Goal: Information Seeking & Learning: Learn about a topic

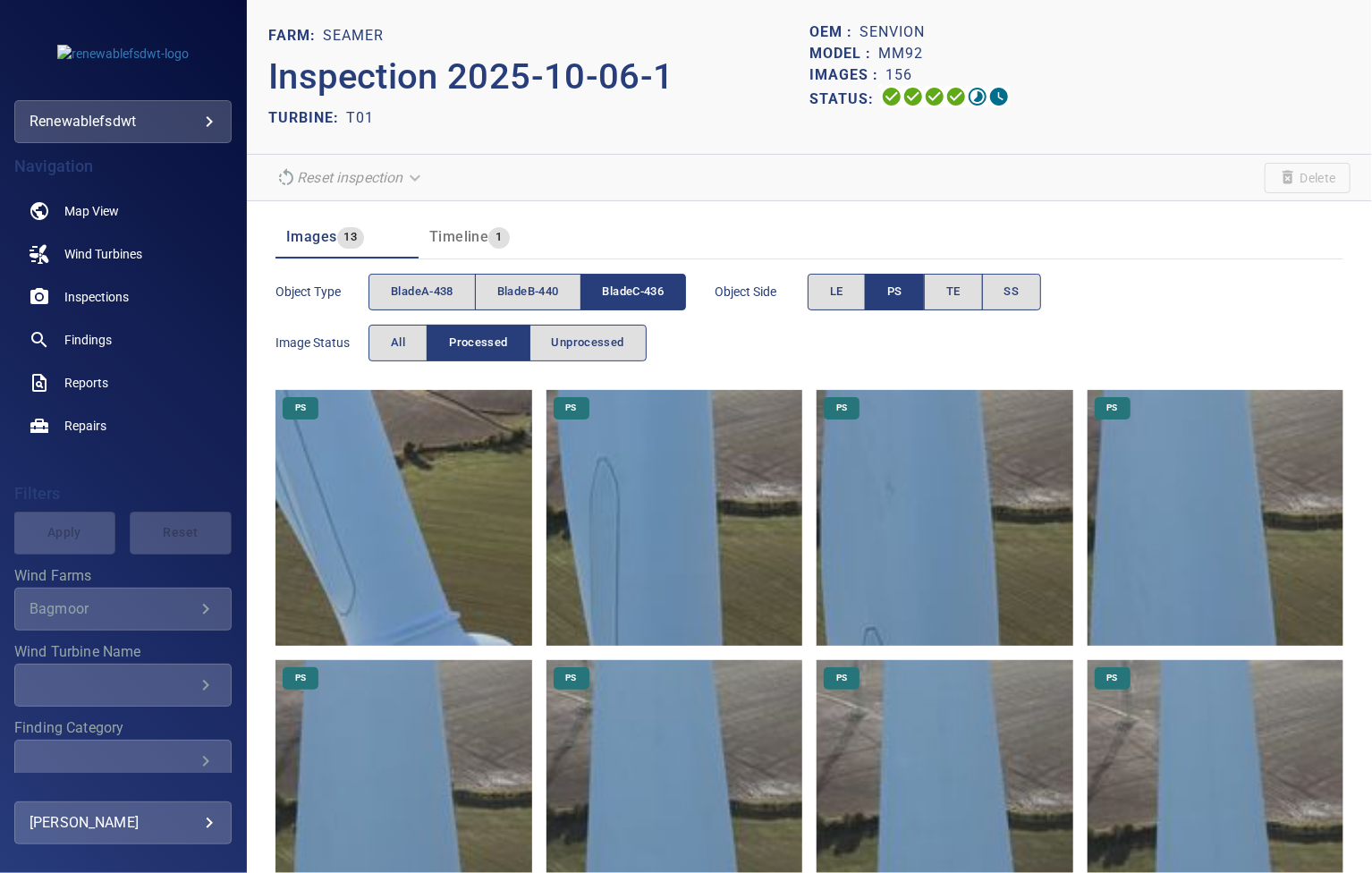
click at [428, 488] on img at bounding box center [403, 518] width 256 height 256
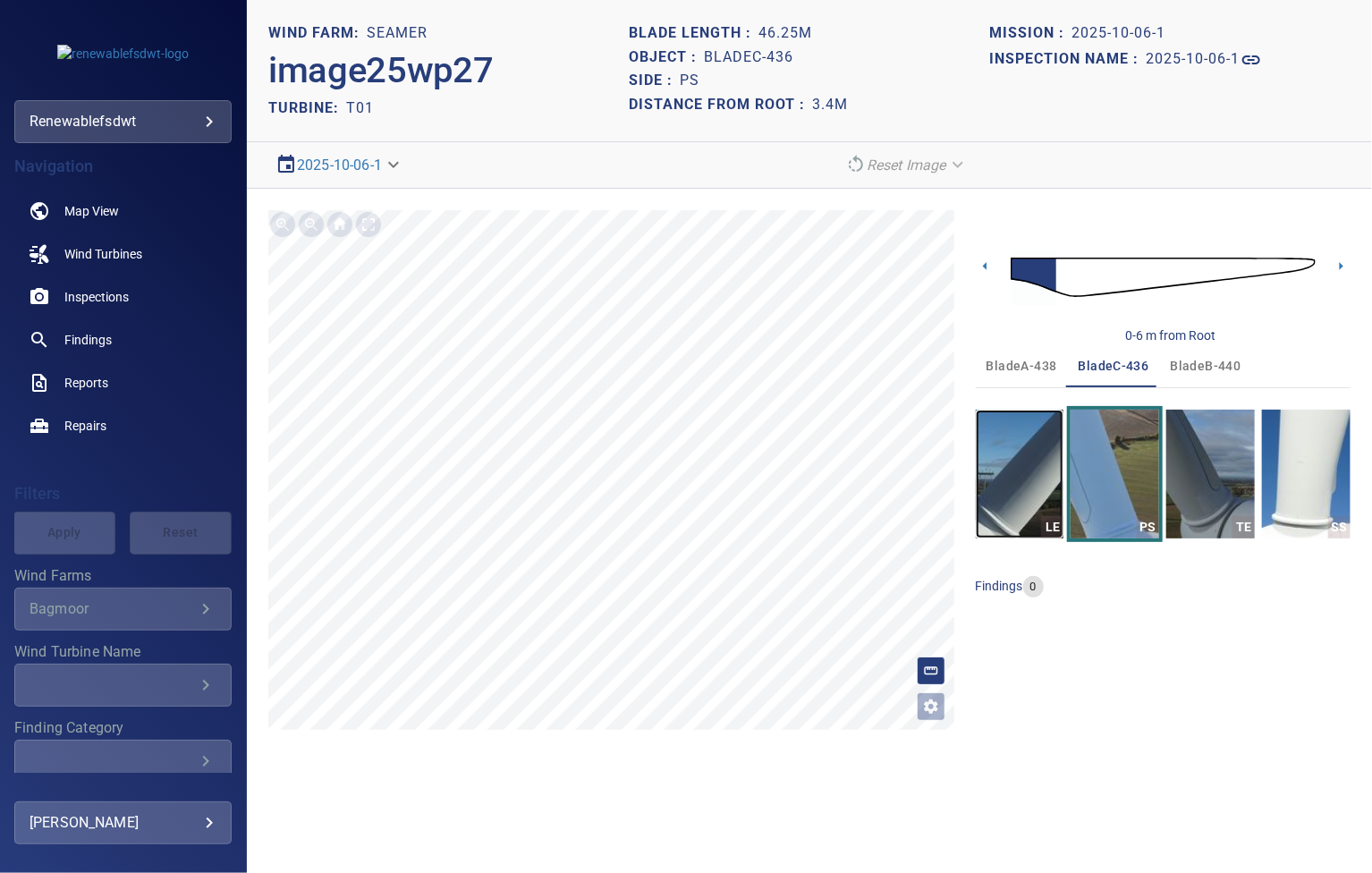
click at [1013, 467] on img "button" at bounding box center [1021, 473] width 89 height 128
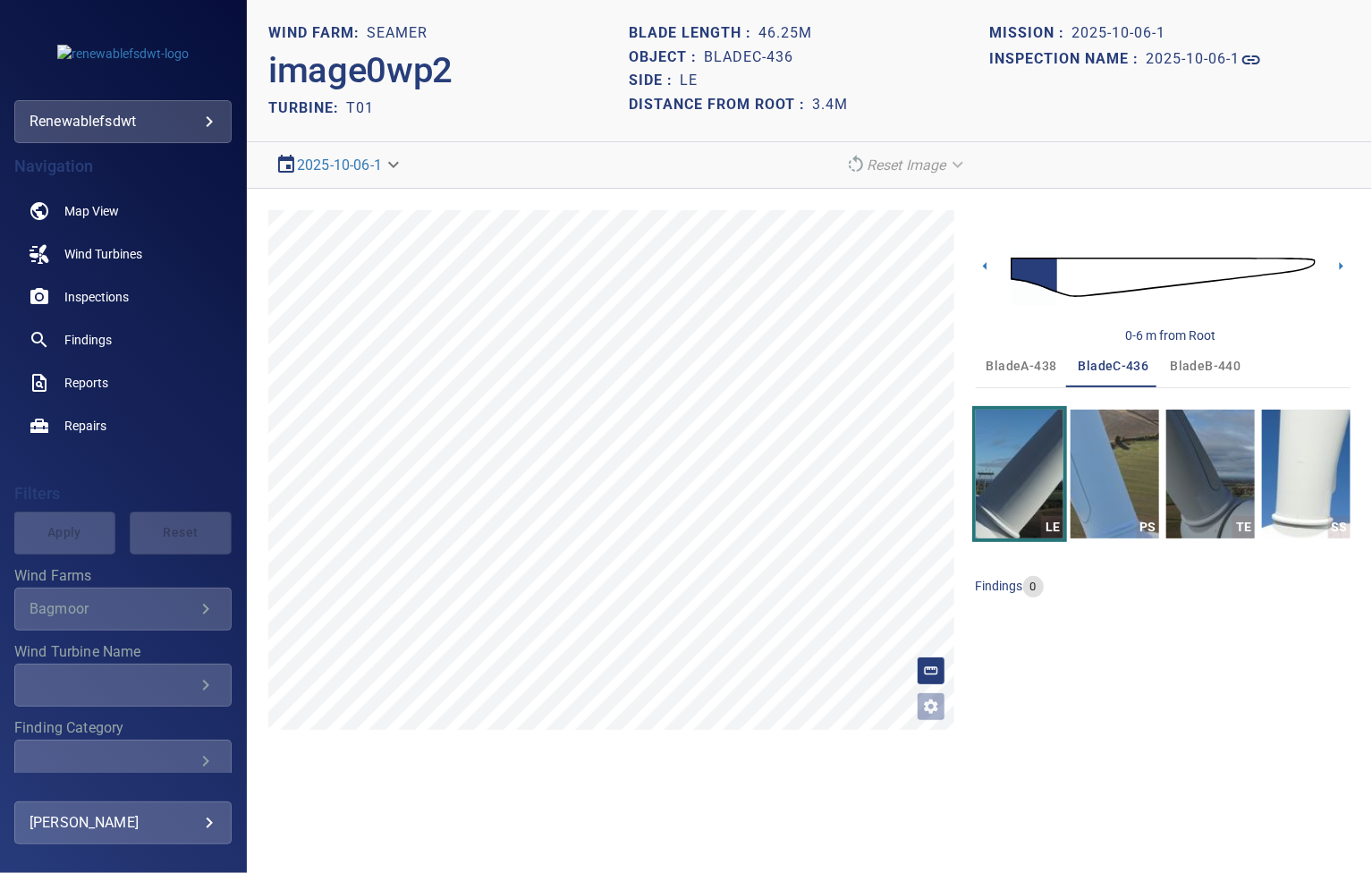
click at [1013, 370] on span "bladeA-438" at bounding box center [1022, 366] width 70 height 22
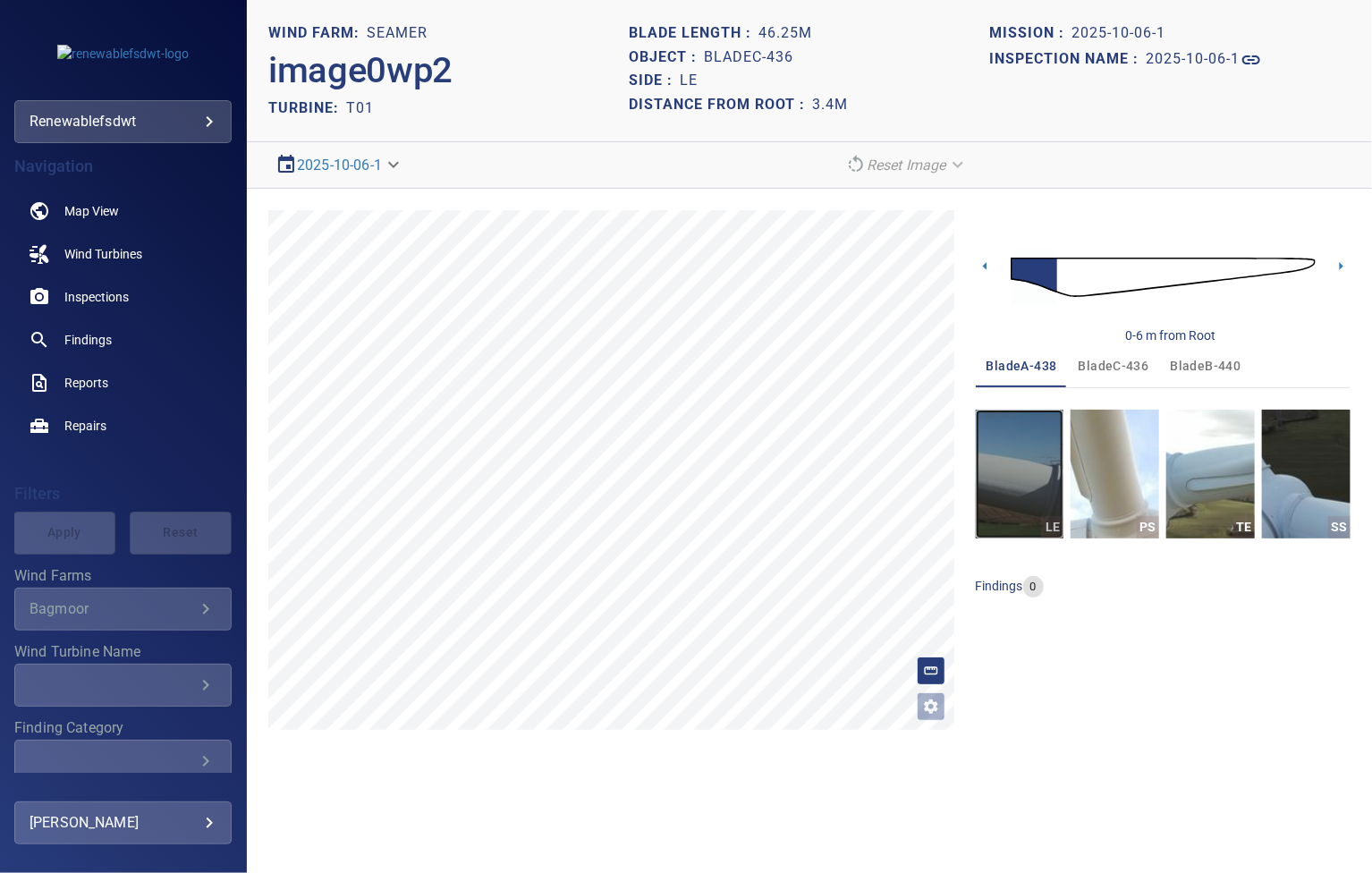
click at [1018, 470] on img "button" at bounding box center [1021, 473] width 89 height 128
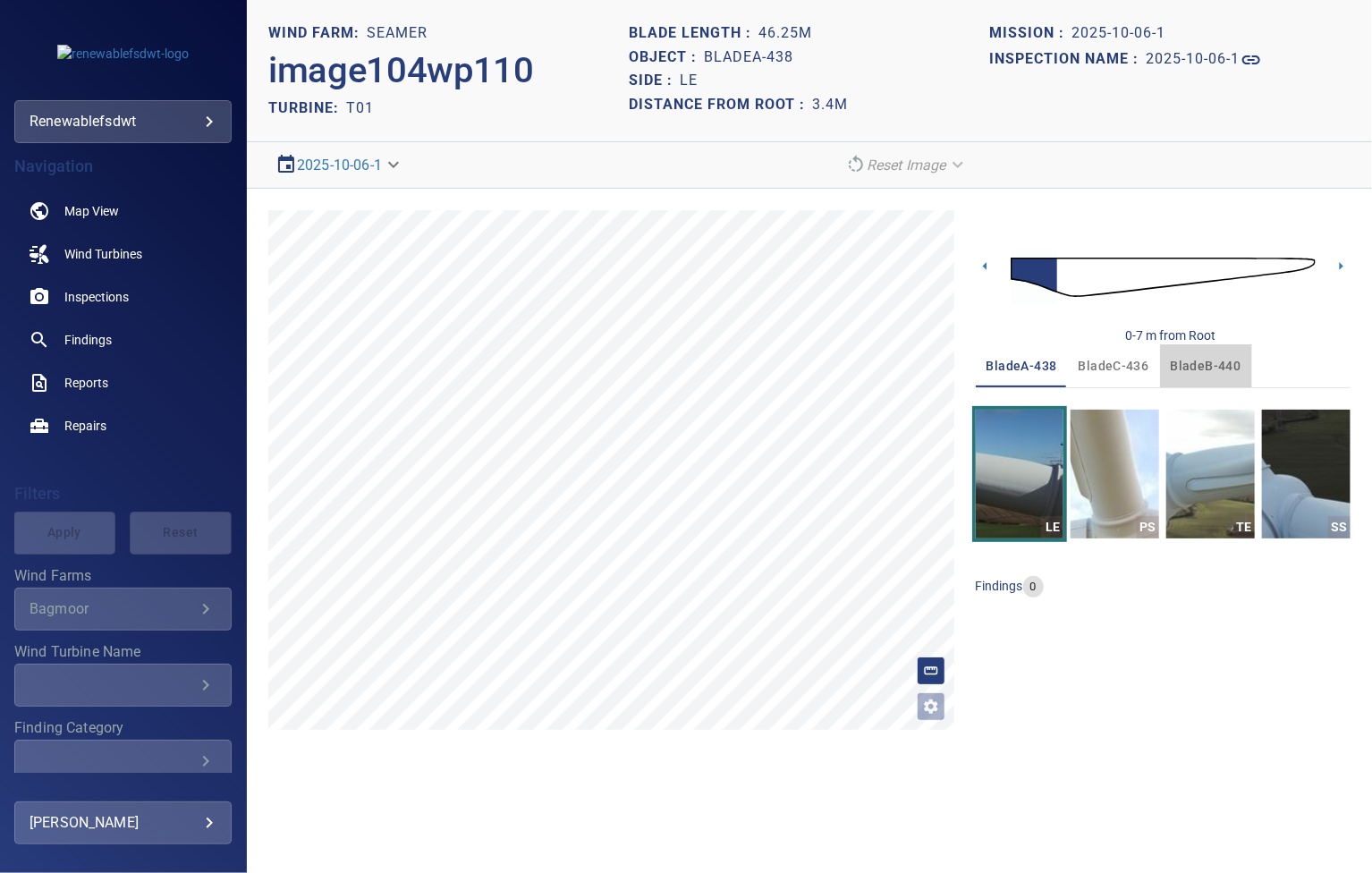
click at [1209, 366] on span "bladeB-440" at bounding box center [1206, 366] width 70 height 22
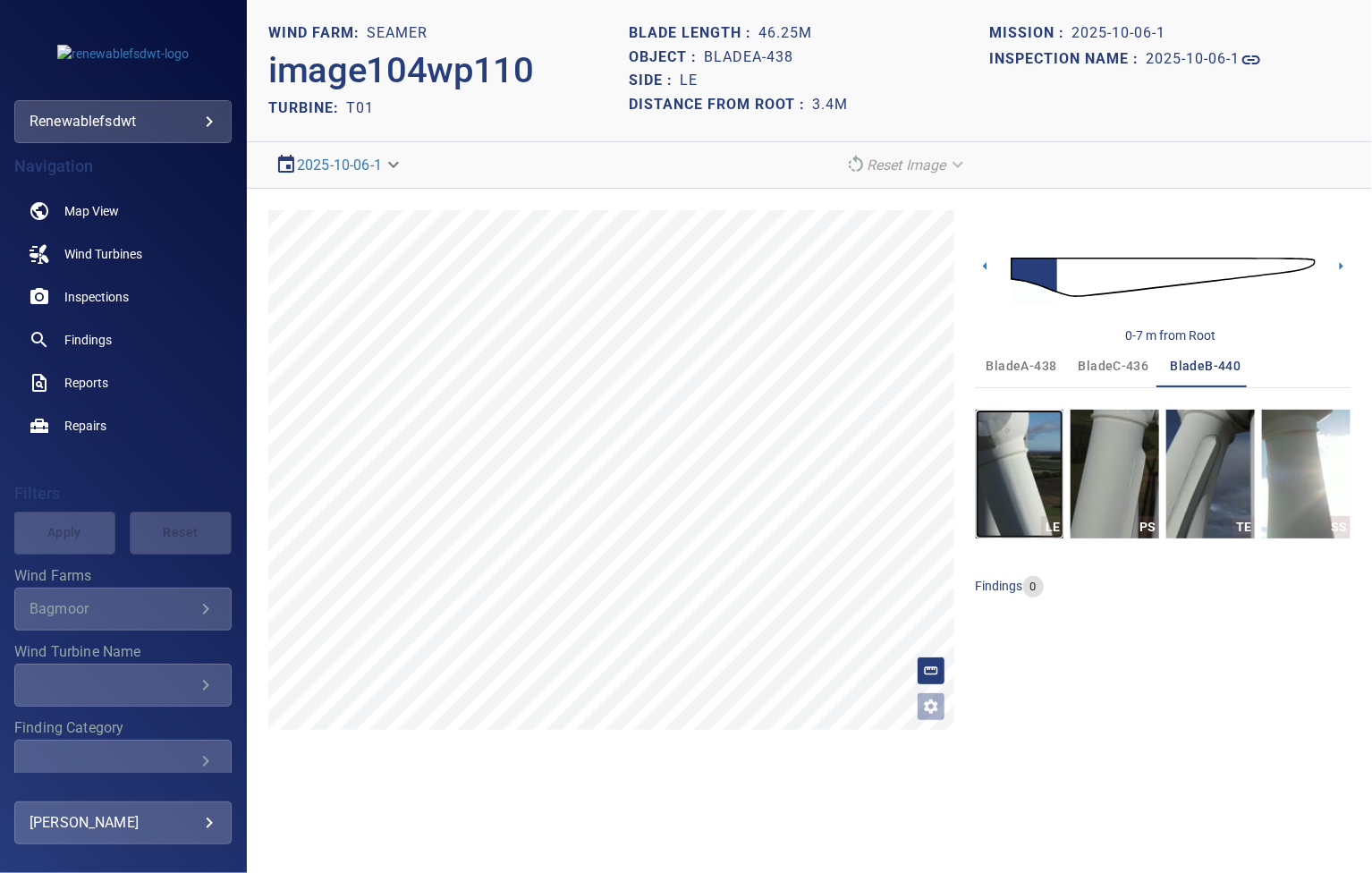
click at [1024, 504] on img "button" at bounding box center [1021, 473] width 89 height 128
click at [1188, 371] on span "bladeB-440" at bounding box center [1206, 366] width 70 height 22
click at [1106, 360] on span "bladeC-436" at bounding box center [1113, 366] width 70 height 22
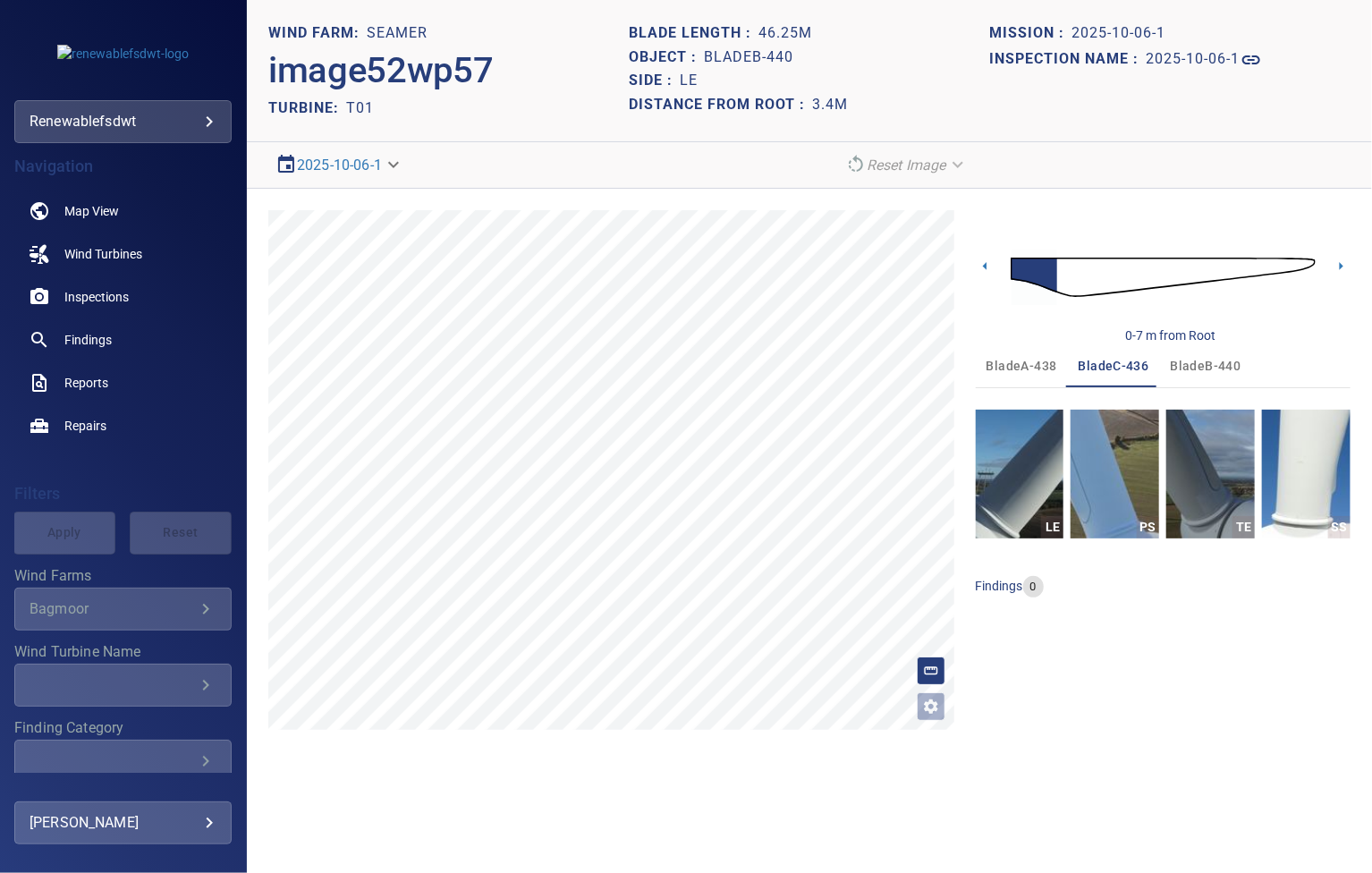
click at [1015, 370] on span "bladeA-438" at bounding box center [1022, 366] width 70 height 22
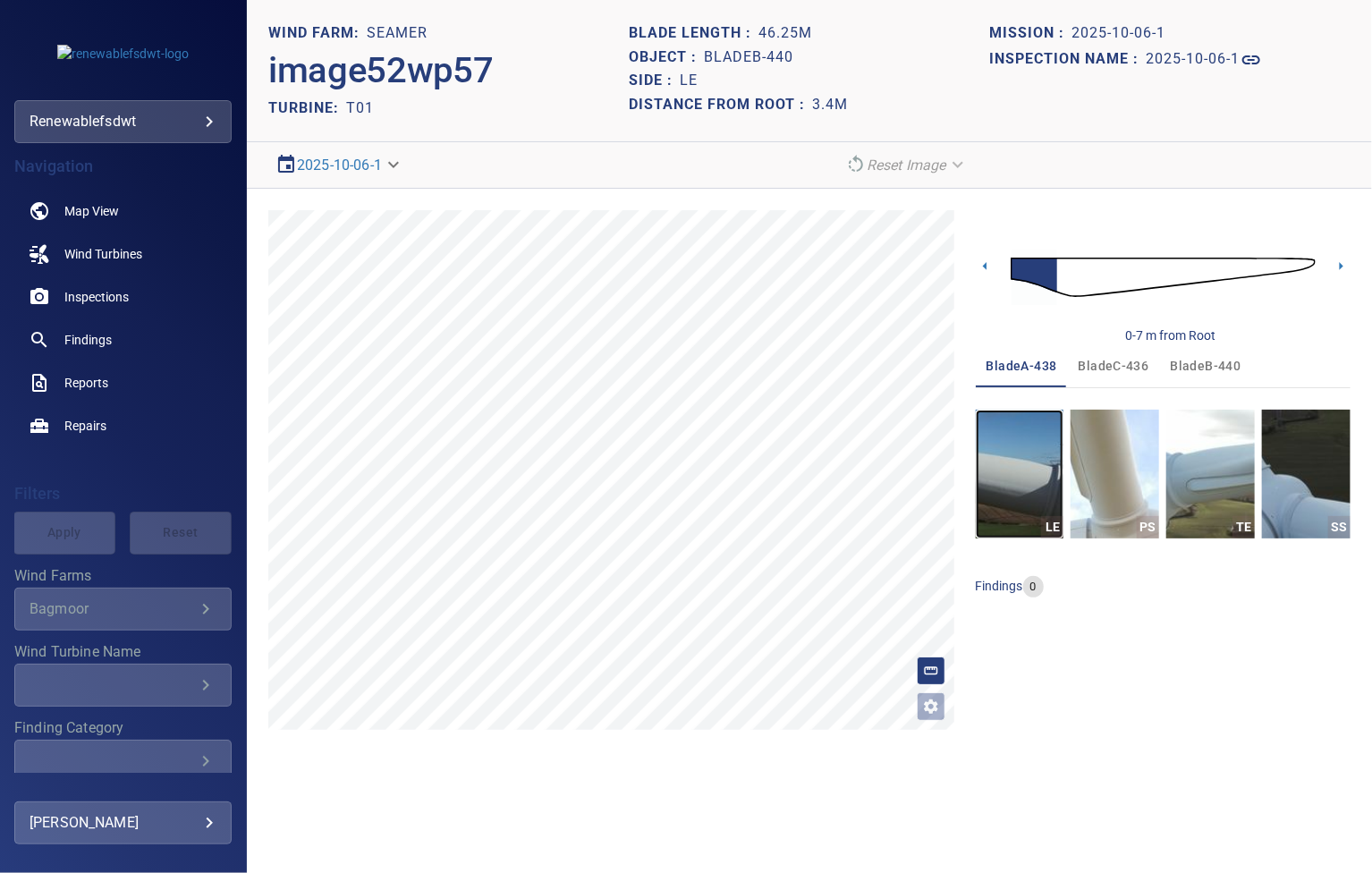
click at [1021, 475] on img "button" at bounding box center [1021, 473] width 89 height 128
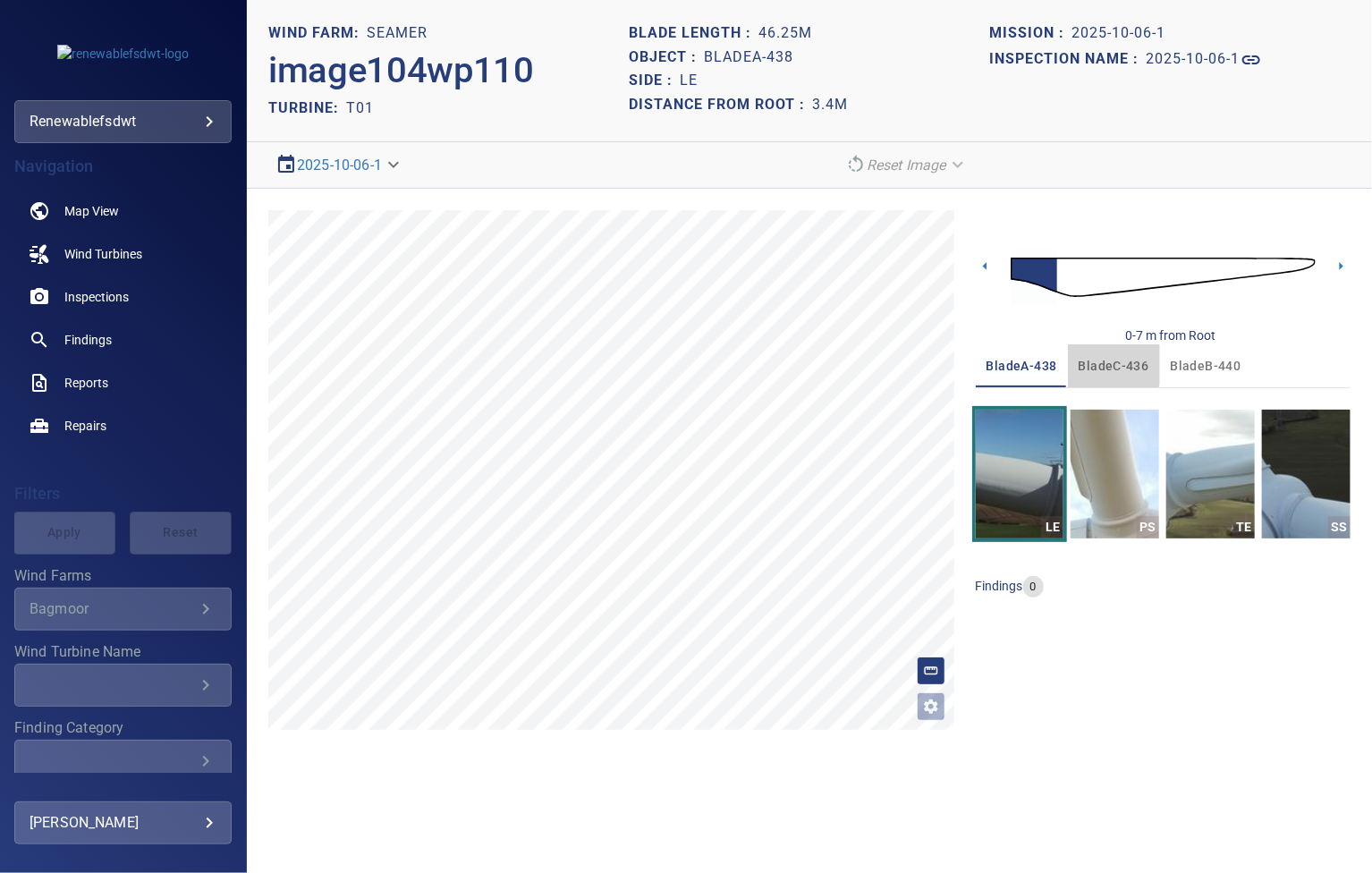
click at [1102, 361] on span "bladeC-436" at bounding box center [1113, 366] width 70 height 22
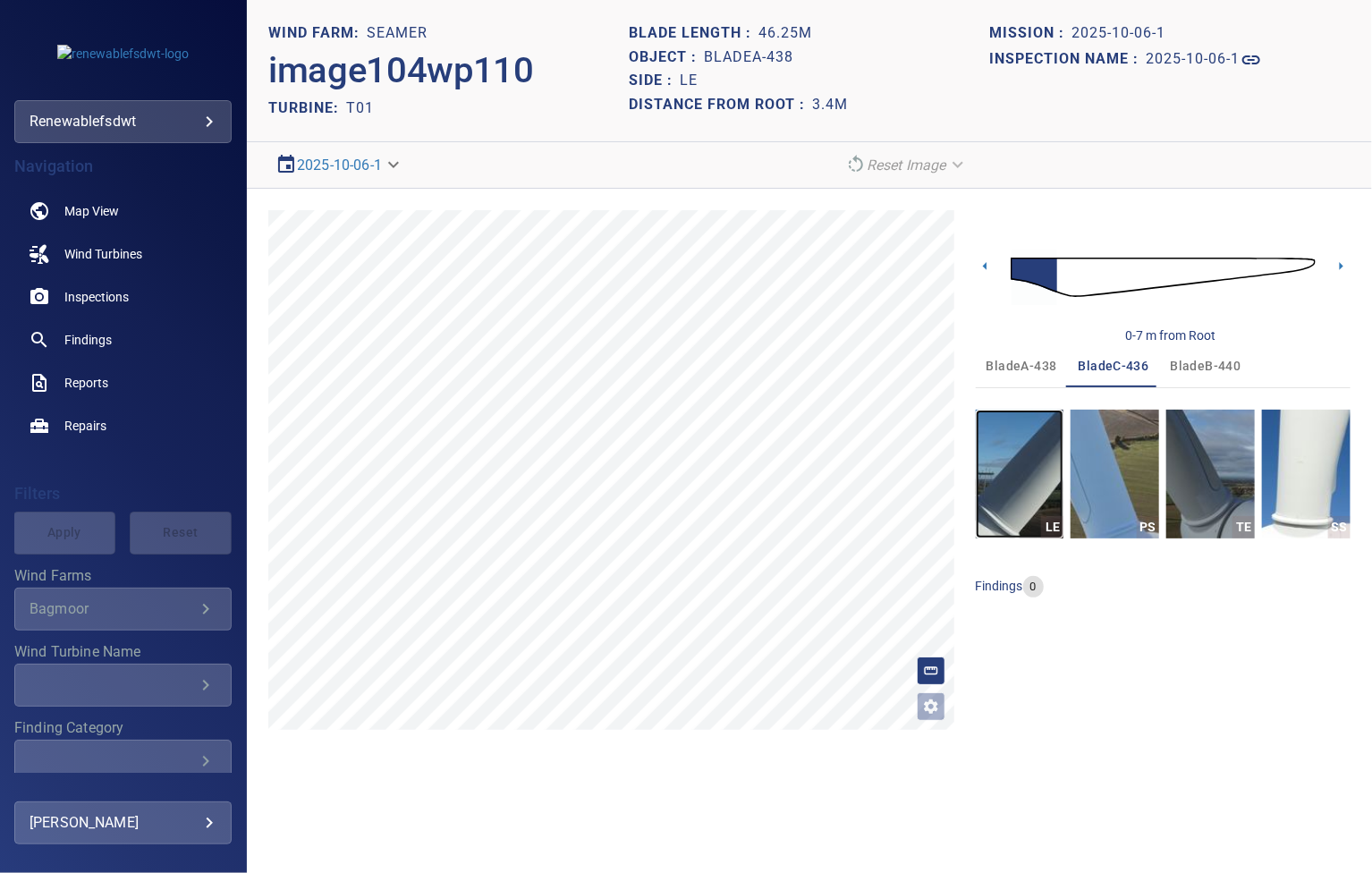
click at [1034, 454] on img "button" at bounding box center [1021, 473] width 89 height 128
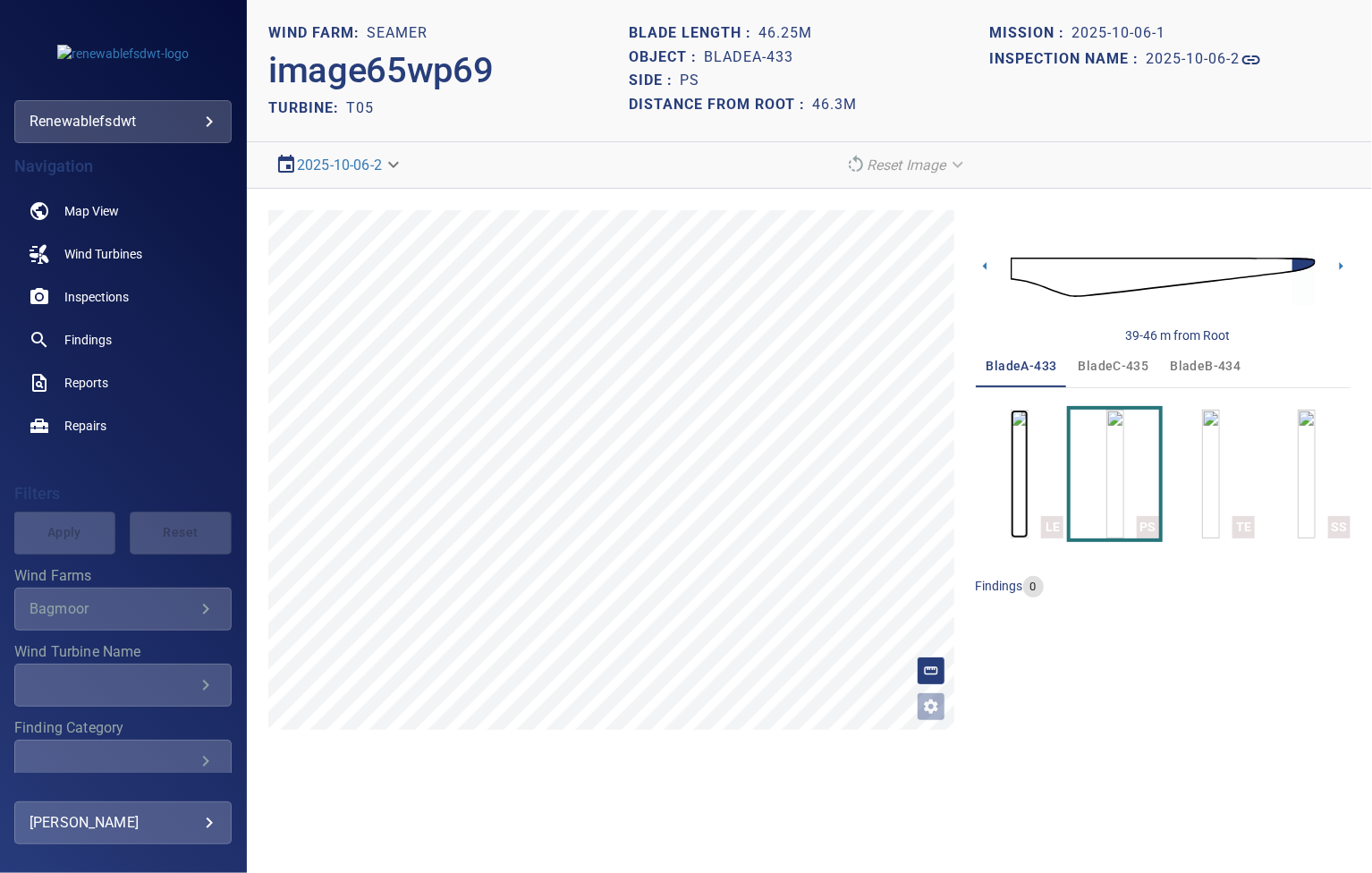
click at [1016, 450] on img "button" at bounding box center [1020, 473] width 18 height 128
